Goal: Find contact information: Find contact information

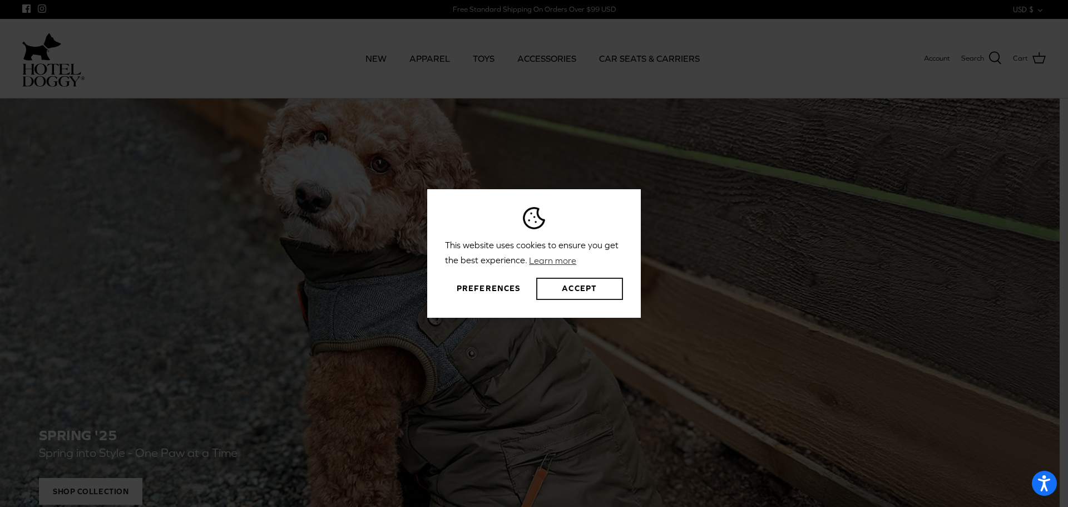
click at [590, 290] on button "Accept" at bounding box center [579, 289] width 87 height 22
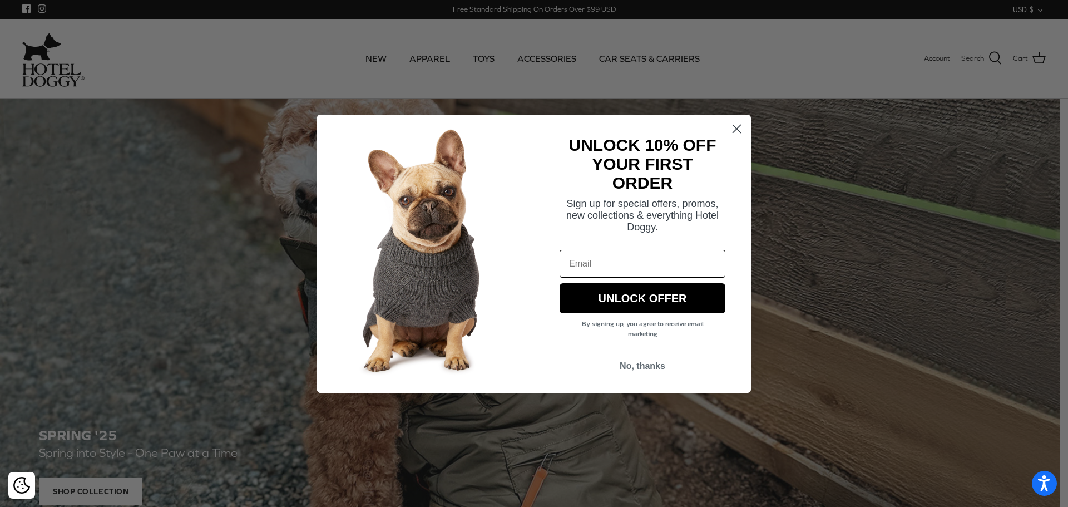
click at [732, 131] on circle "Close dialog" at bounding box center [737, 128] width 18 height 18
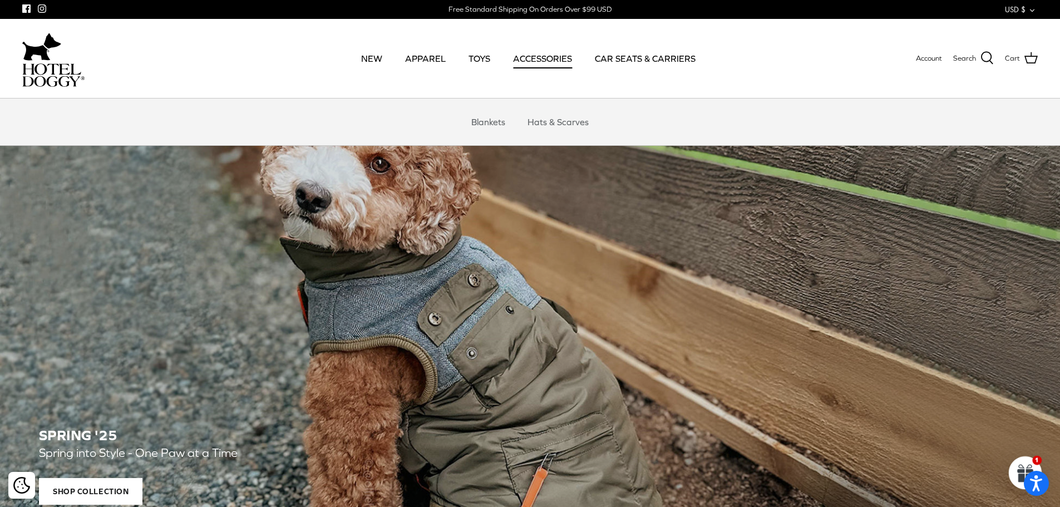
click at [534, 57] on link "ACCESSORIES" at bounding box center [542, 58] width 79 height 38
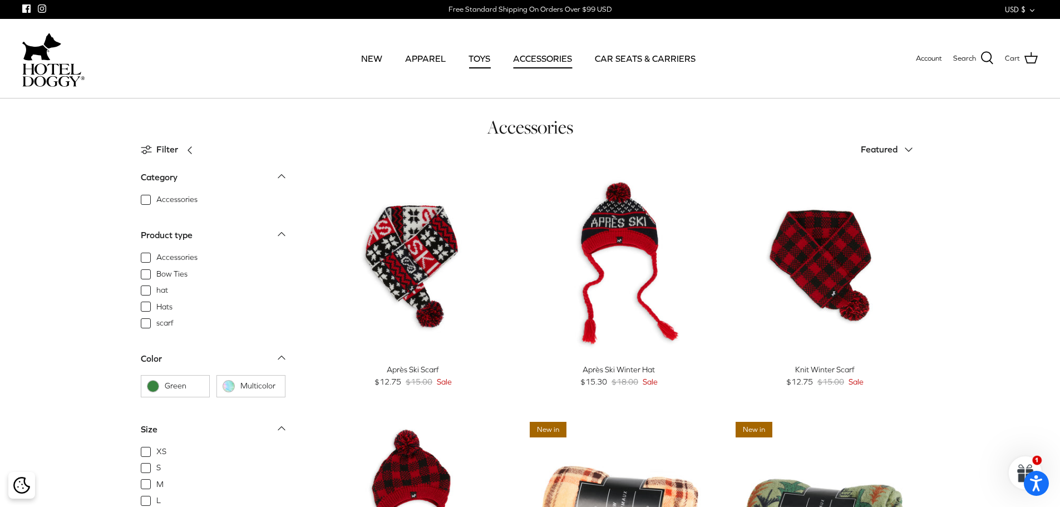
click at [493, 61] on link "TOYS" at bounding box center [479, 58] width 42 height 38
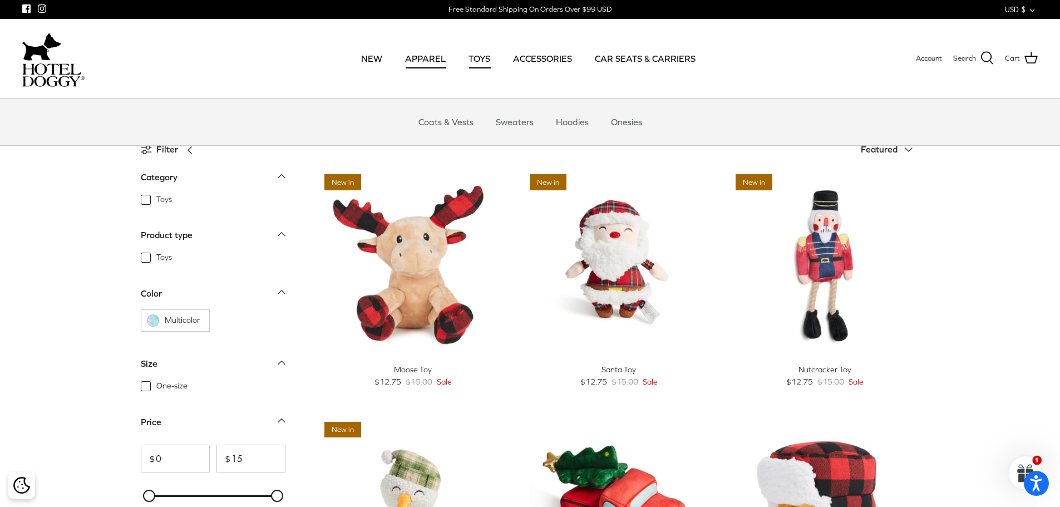
click at [438, 60] on link "APPAREL" at bounding box center [425, 58] width 61 height 38
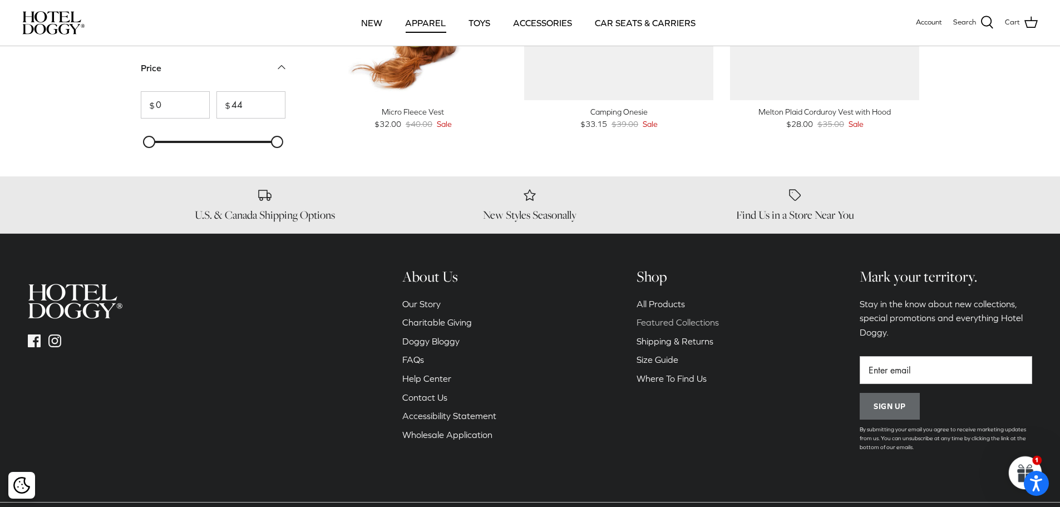
scroll to position [1575, 0]
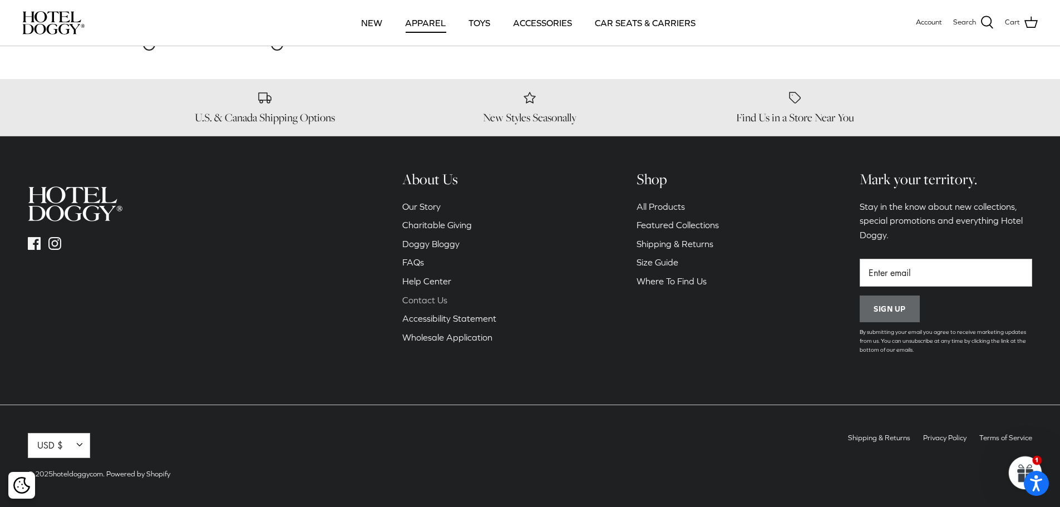
click at [427, 304] on link "Contact Us" at bounding box center [424, 300] width 45 height 10
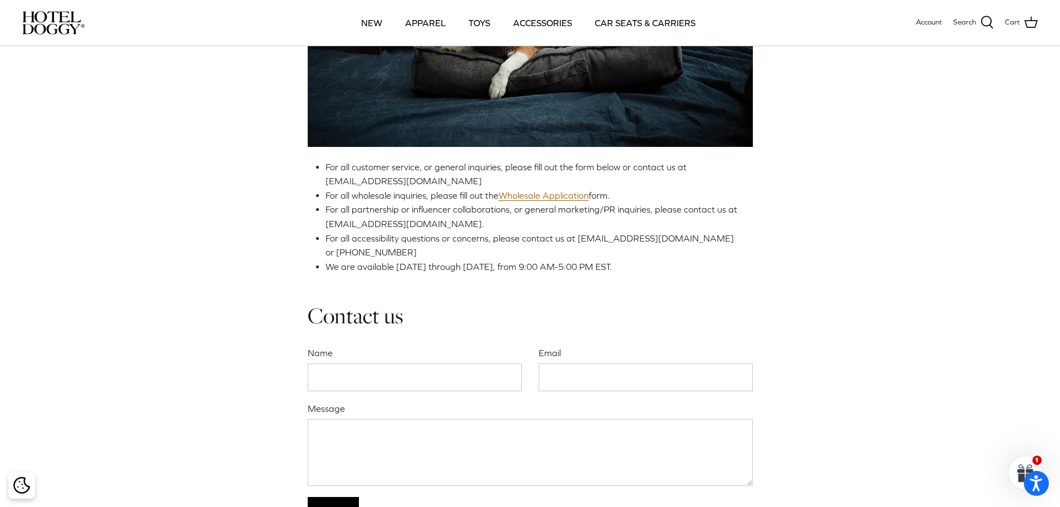
scroll to position [167, 0]
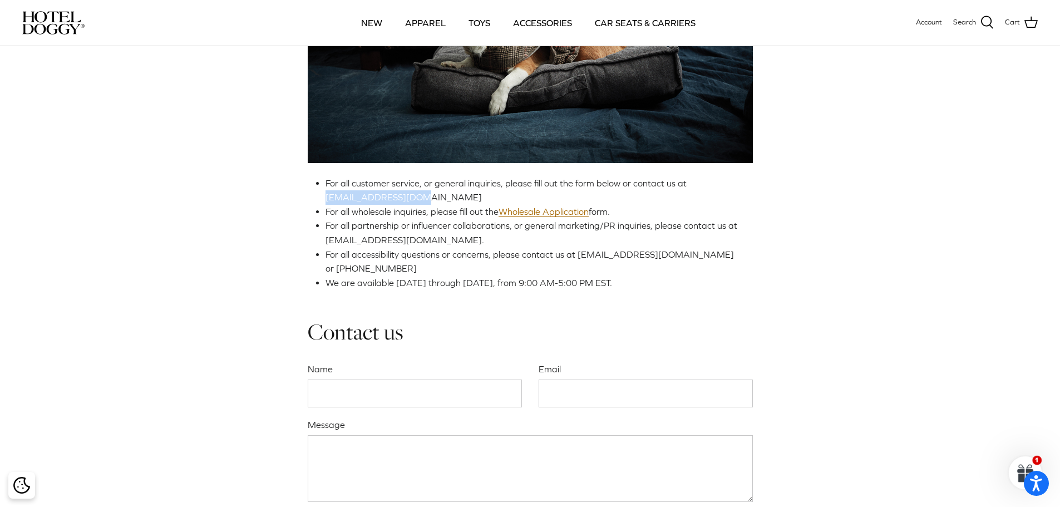
drag, startPoint x: 417, startPoint y: 198, endPoint x: 324, endPoint y: 198, distance: 92.9
click at [324, 198] on div "For all customer service, or general inquiries, please fill out the form below …" at bounding box center [530, 110] width 445 height 362
copy span "woof@hoteldoggy.com"
click at [536, 213] on link "Wholesale Application" at bounding box center [543, 211] width 90 height 11
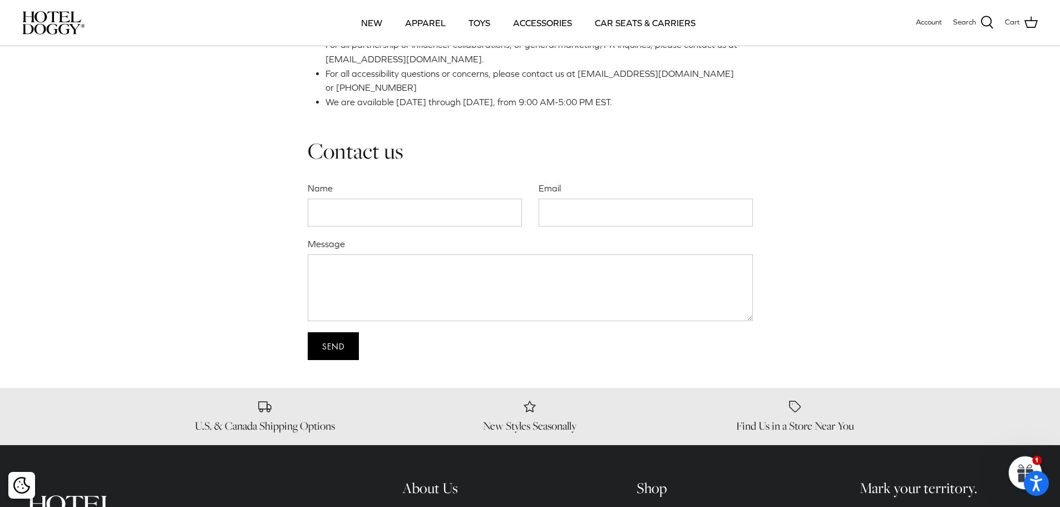
scroll to position [612, 0]
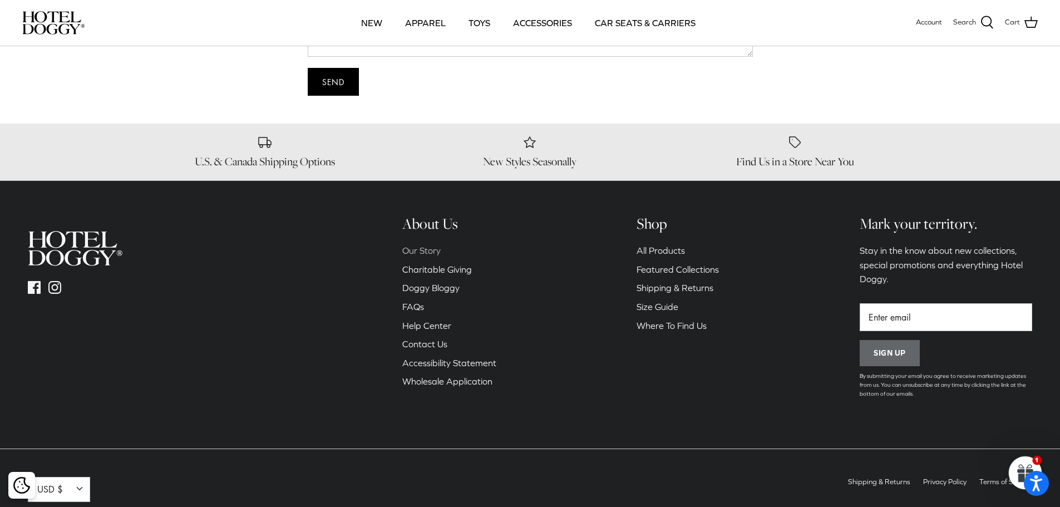
click at [421, 250] on link "Our Story" at bounding box center [421, 250] width 38 height 10
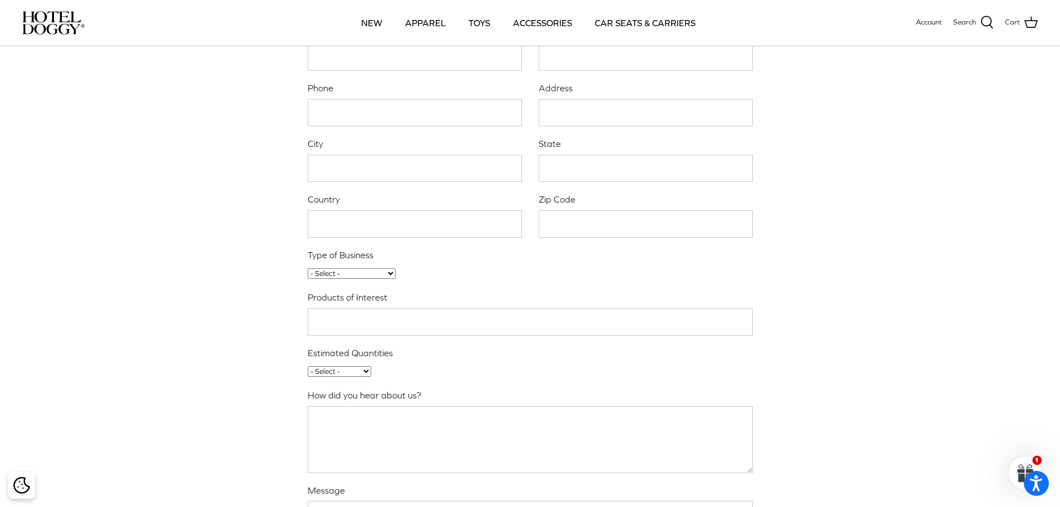
scroll to position [389, 0]
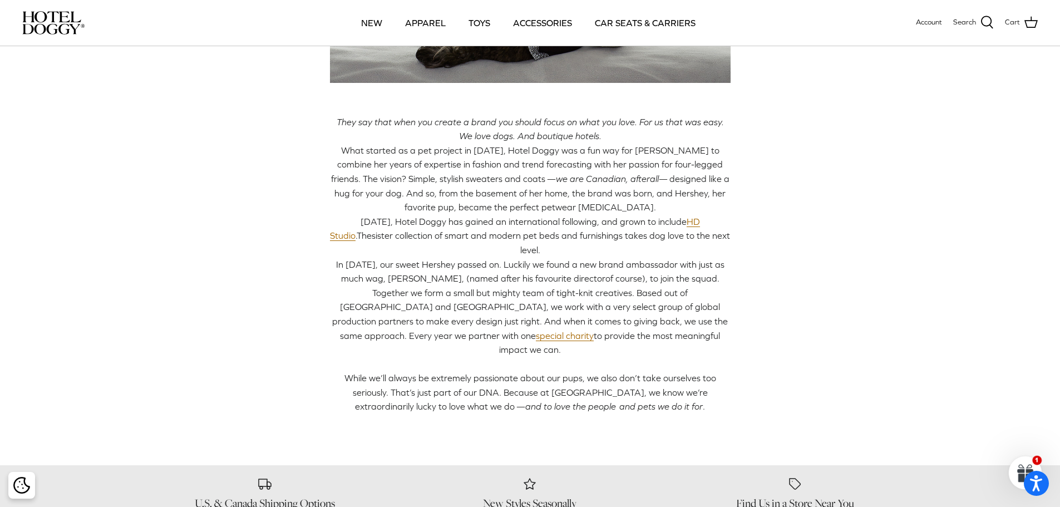
scroll to position [278, 0]
